Goal: Information Seeking & Learning: Learn about a topic

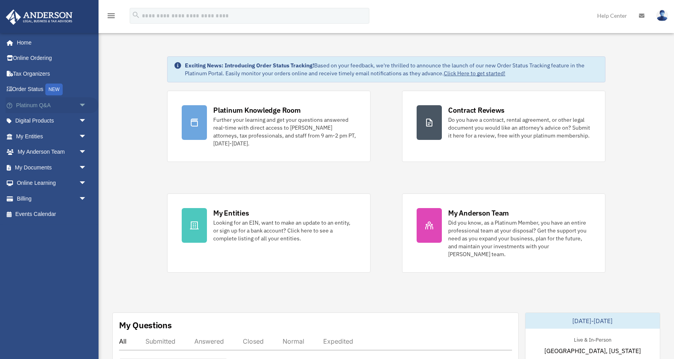
click at [79, 106] on span "arrow_drop_down" at bounding box center [87, 105] width 16 height 16
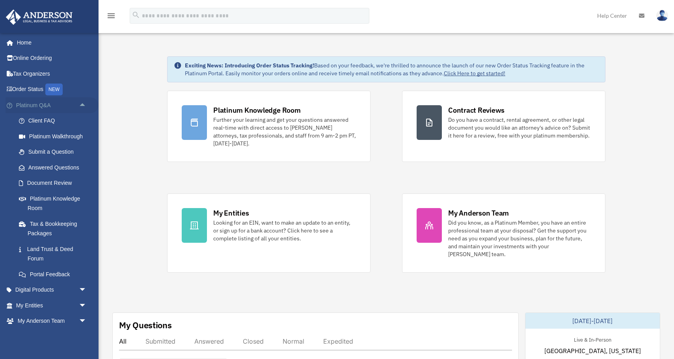
click at [79, 106] on span "arrow_drop_up" at bounding box center [87, 105] width 16 height 16
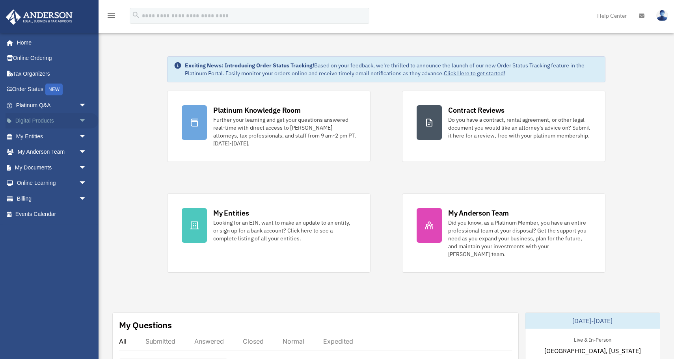
click at [73, 123] on link "Digital Products arrow_drop_down" at bounding box center [52, 121] width 93 height 16
click at [84, 121] on span "arrow_drop_down" at bounding box center [87, 121] width 16 height 16
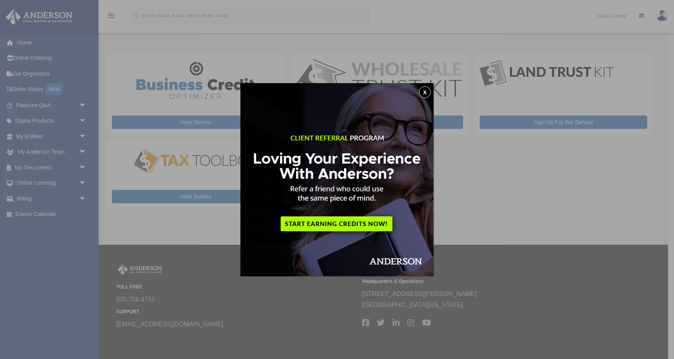
click at [425, 93] on button "x" at bounding box center [425, 92] width 12 height 12
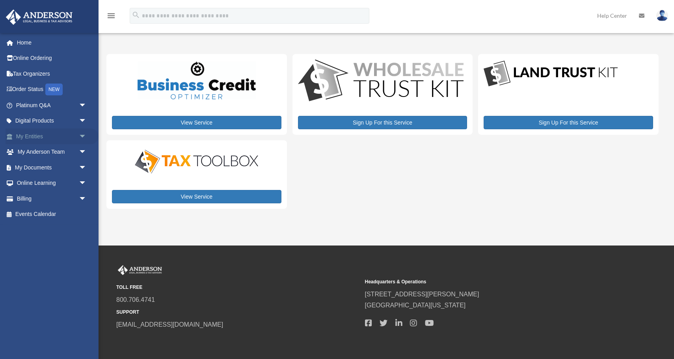
click at [82, 134] on span "arrow_drop_down" at bounding box center [87, 136] width 16 height 16
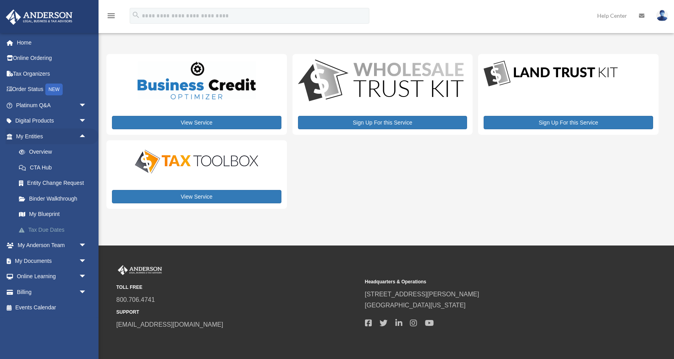
click at [50, 231] on link "Tax Due Dates" at bounding box center [54, 230] width 87 height 16
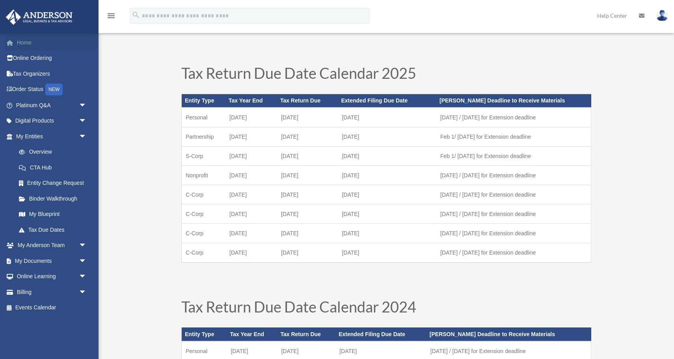
click at [31, 45] on link "Home" at bounding box center [52, 43] width 93 height 16
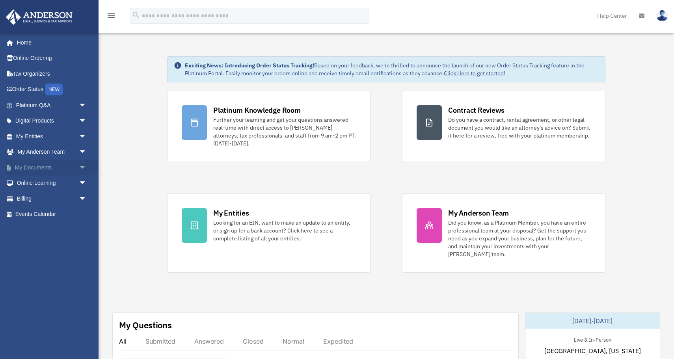
click at [67, 170] on link "My Documents arrow_drop_down" at bounding box center [52, 168] width 93 height 16
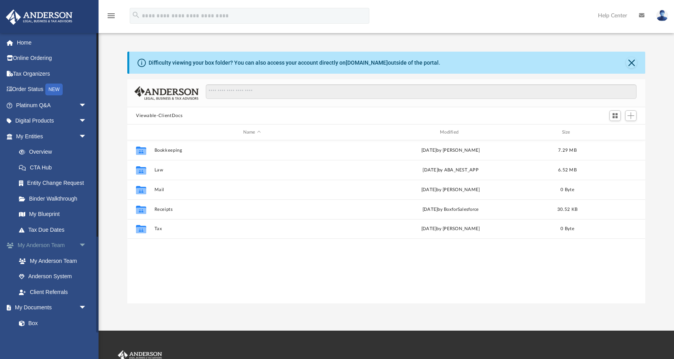
scroll to position [179, 518]
click at [54, 261] on link "My Anderson Team" at bounding box center [54, 261] width 87 height 16
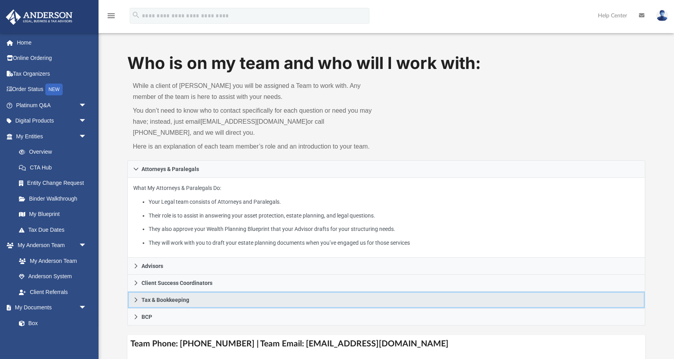
click at [218, 300] on link "Tax & Bookkeeping" at bounding box center [386, 300] width 518 height 17
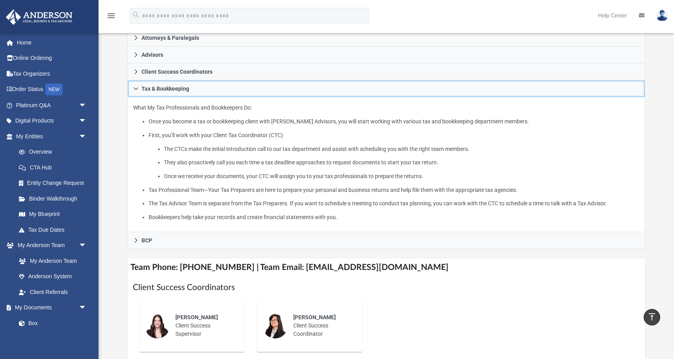
scroll to position [91, 0]
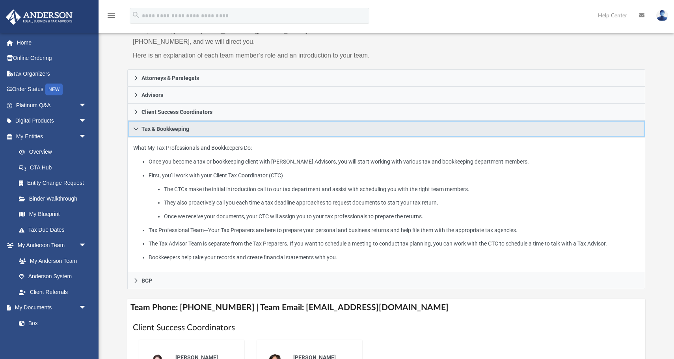
click at [195, 126] on link "Tax & Bookkeeping" at bounding box center [386, 129] width 518 height 17
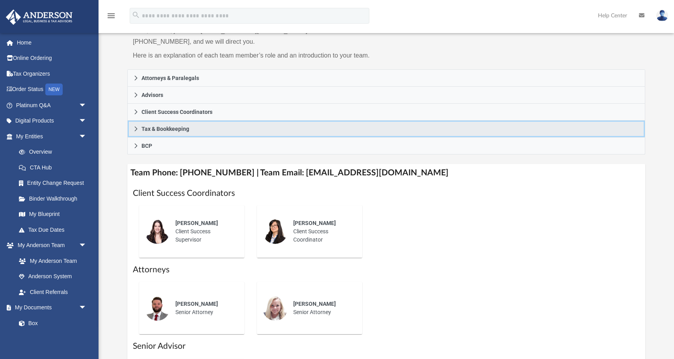
click at [195, 126] on link "Tax & Bookkeeping" at bounding box center [386, 129] width 518 height 17
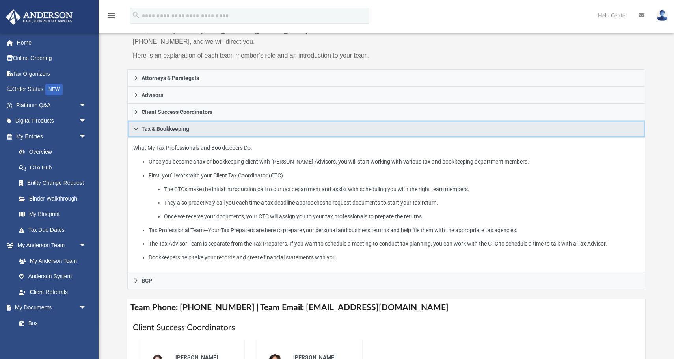
click at [195, 126] on link "Tax & Bookkeeping" at bounding box center [386, 129] width 518 height 17
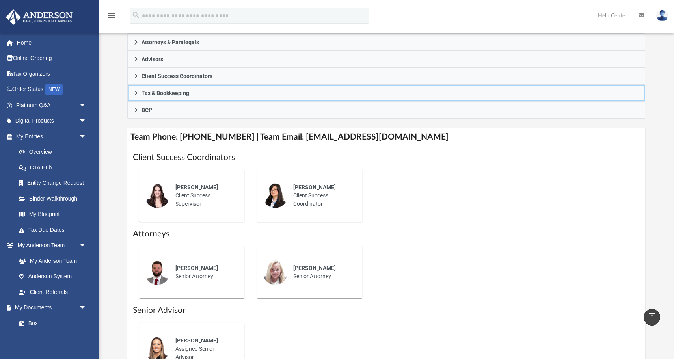
scroll to position [0, 0]
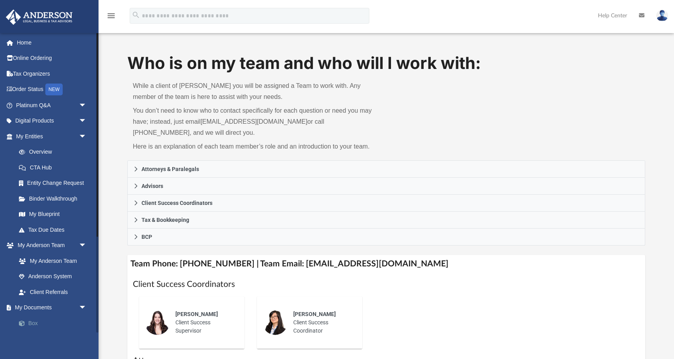
click at [37, 323] on link "Box" at bounding box center [54, 323] width 87 height 16
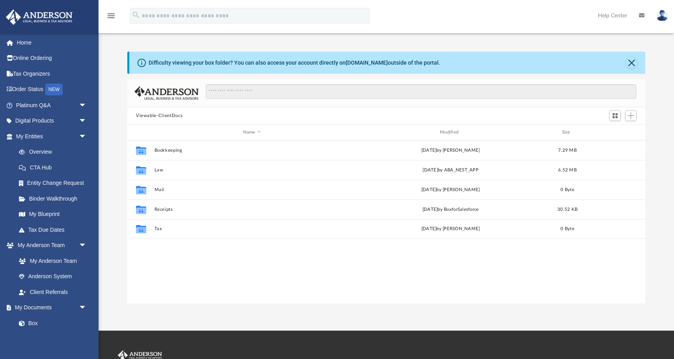
scroll to position [179, 518]
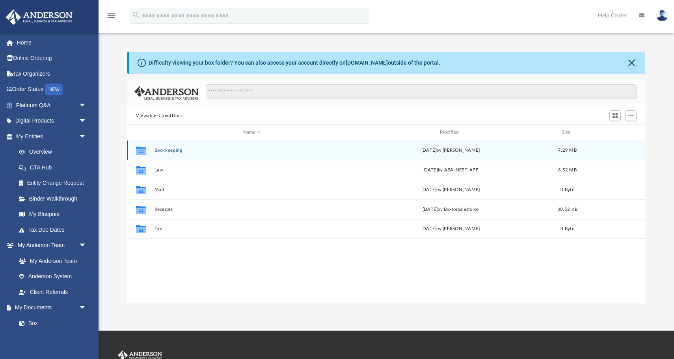
click at [206, 150] on button "Bookkeeping" at bounding box center [251, 150] width 195 height 5
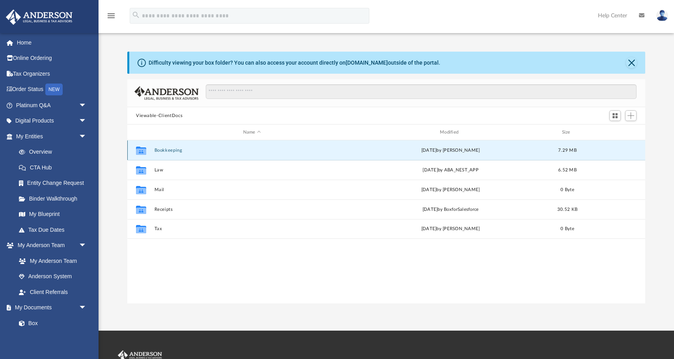
click at [206, 150] on button "Bookkeeping" at bounding box center [251, 150] width 195 height 5
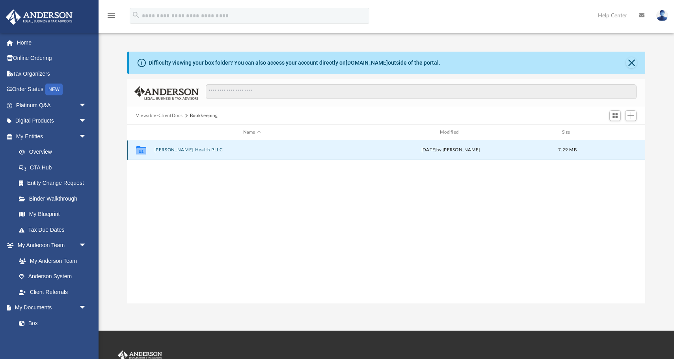
click at [206, 150] on button "Rayma Health PLLC" at bounding box center [251, 149] width 195 height 5
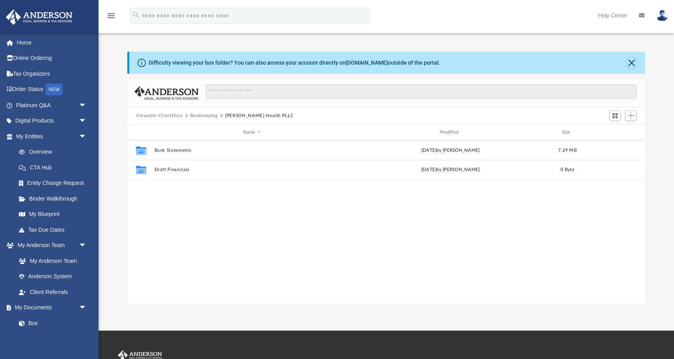
click at [163, 117] on button "Viewable-ClientDocs" at bounding box center [159, 115] width 47 height 7
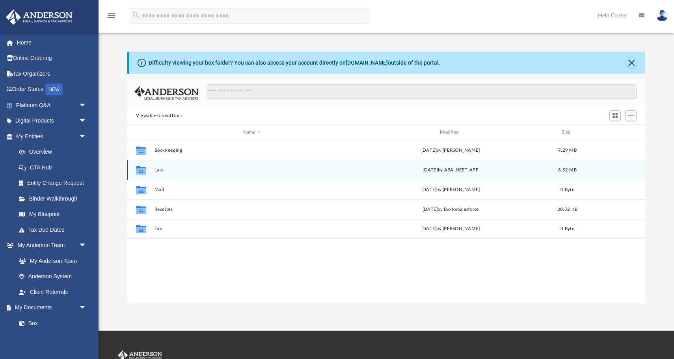
click at [204, 174] on div "Collaborated Folder Law Tue Jul 1 2025 by ABA_NEST_APP 6.52 MB" at bounding box center [386, 170] width 518 height 20
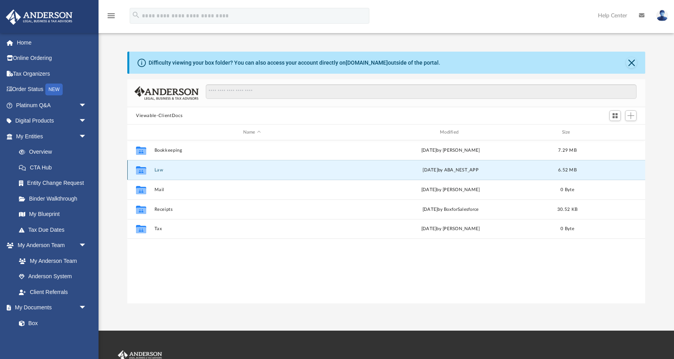
click at [204, 174] on div "Collaborated Folder Law Tue Jul 1 2025 by ABA_NEST_APP 6.52 MB" at bounding box center [386, 170] width 518 height 20
click at [162, 171] on button "Law" at bounding box center [251, 170] width 195 height 5
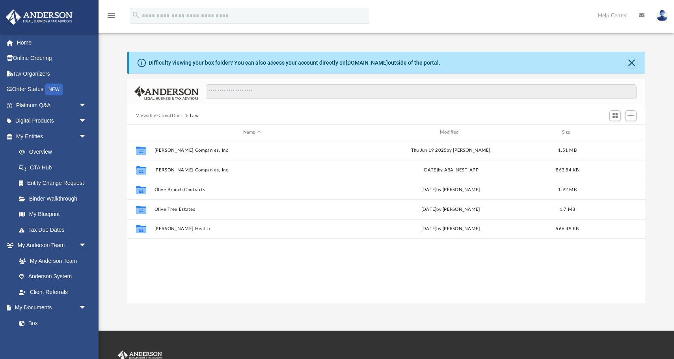
click at [199, 128] on div "Name Modified Size" at bounding box center [386, 133] width 518 height 16
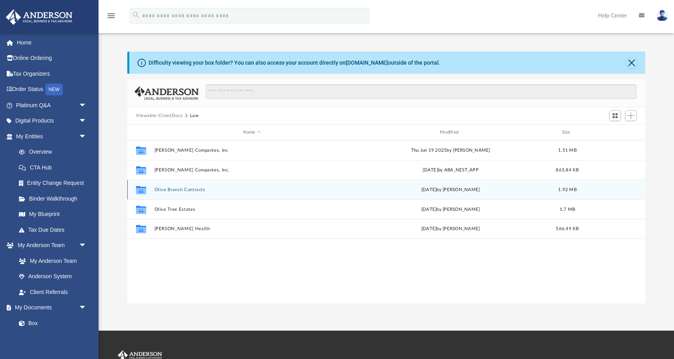
click at [197, 189] on button "Olive Branch Contracts" at bounding box center [251, 189] width 195 height 5
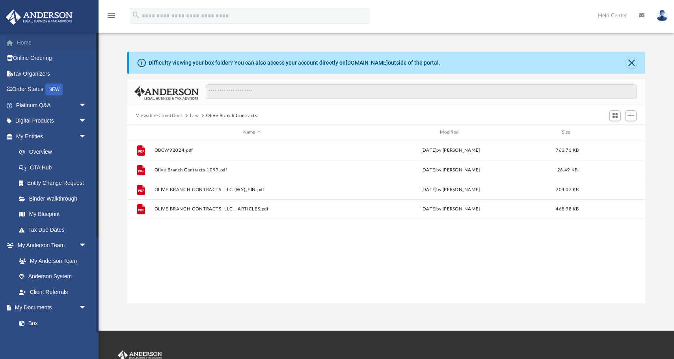
click at [63, 41] on link "Home" at bounding box center [52, 43] width 93 height 16
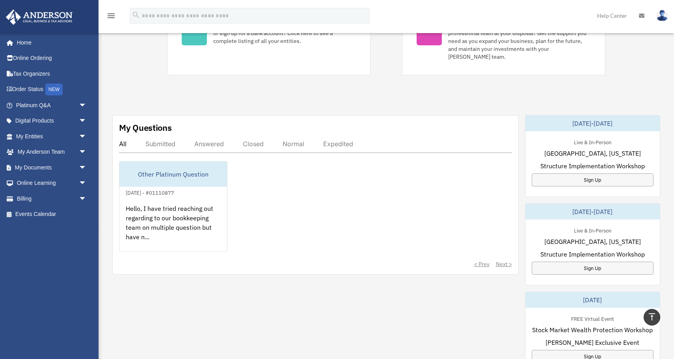
scroll to position [200, 0]
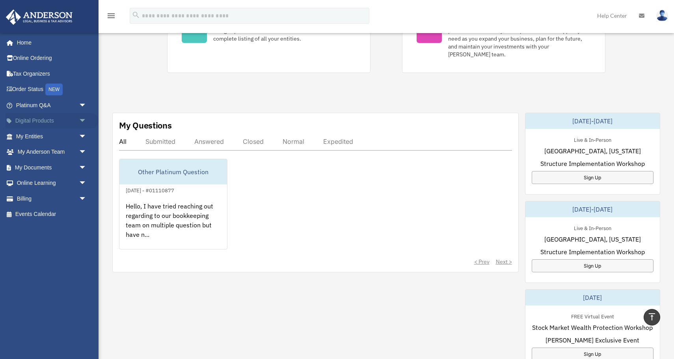
click at [59, 119] on link "Digital Products arrow_drop_down" at bounding box center [52, 121] width 93 height 16
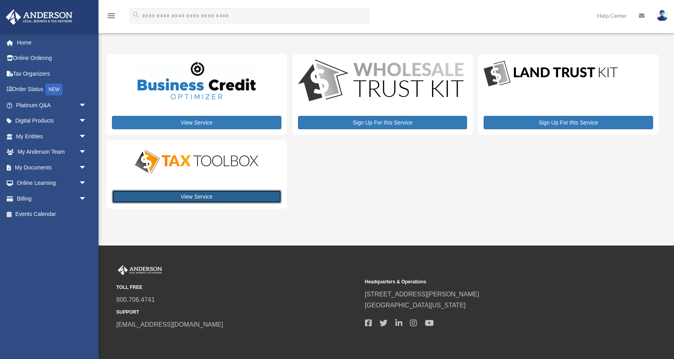
click at [199, 198] on link "View Service" at bounding box center [196, 196] width 169 height 13
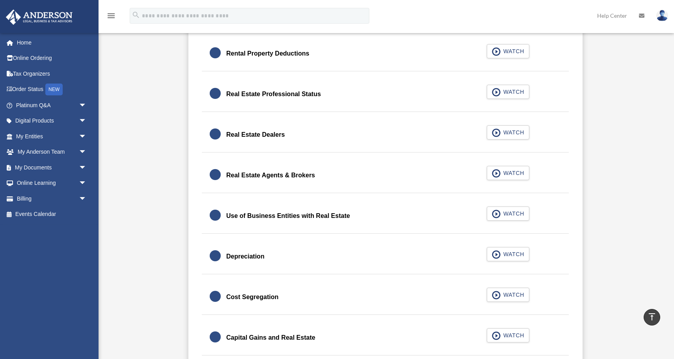
scroll to position [614, 0]
